Goal: Browse casually

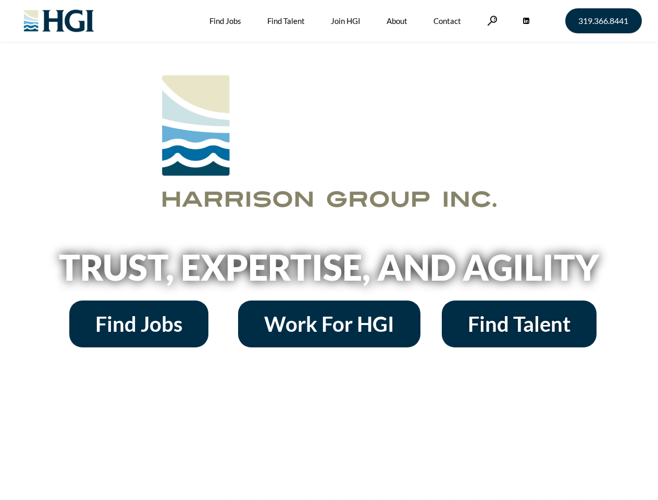
click at [329, 250] on h2 "Trust, Expertise, and Agility" at bounding box center [329, 266] width 594 height 35
click at [491, 20] on link at bounding box center [492, 21] width 10 height 10
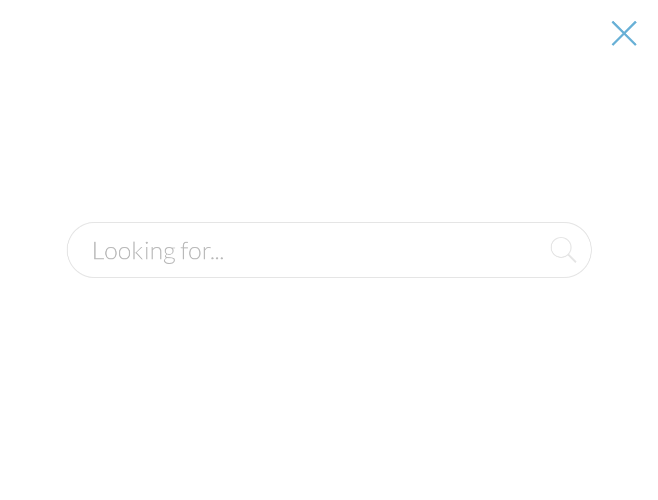
click at [329, 271] on h2 "Trust, Expertise, and Agility" at bounding box center [329, 266] width 594 height 35
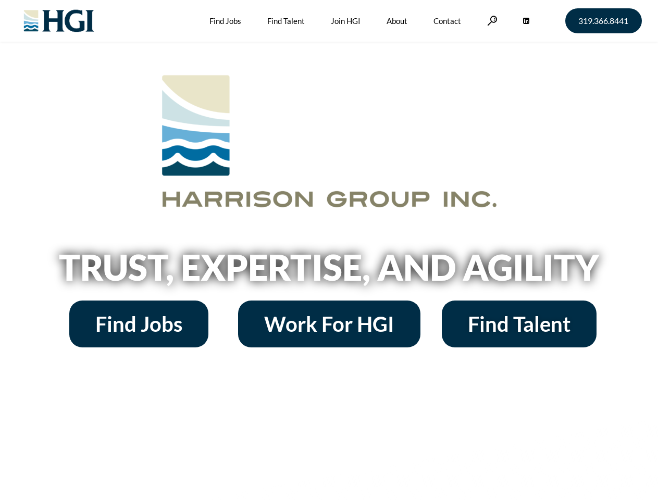
click at [329, 250] on h2 "Trust, Expertise, and Agility" at bounding box center [329, 266] width 594 height 35
click at [491, 20] on link at bounding box center [492, 21] width 10 height 10
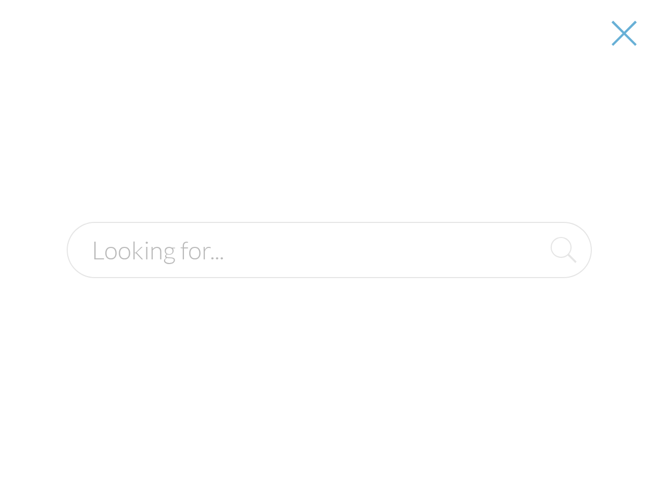
click at [329, 271] on h2 "Trust, Expertise, and Agility" at bounding box center [329, 266] width 594 height 35
